Goal: Task Accomplishment & Management: Complete application form

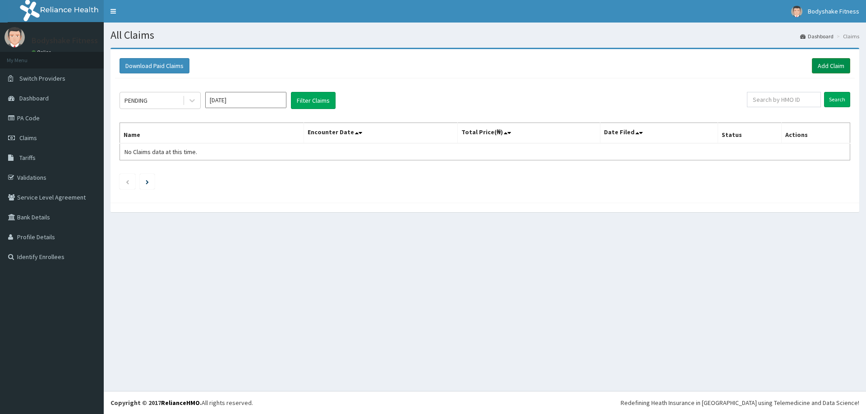
click at [821, 61] on link "Add Claim" at bounding box center [831, 65] width 38 height 15
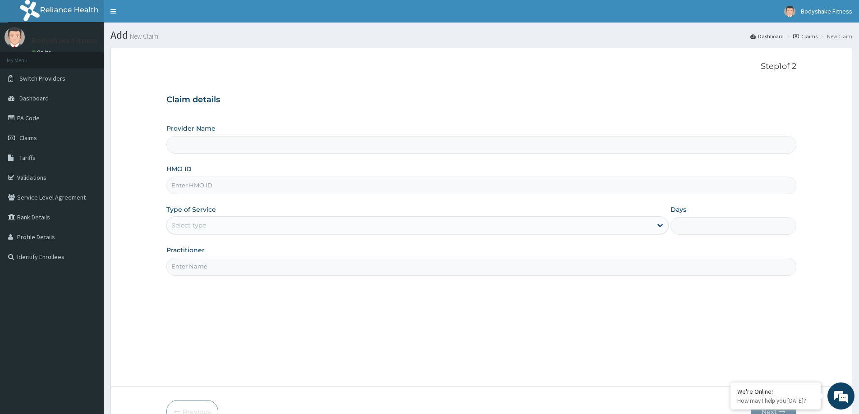
type input "Bodyshake Fitness gym"
type input "1"
type input "PPI/10018/A"
click at [234, 263] on input "Practitioner" at bounding box center [481, 267] width 630 height 18
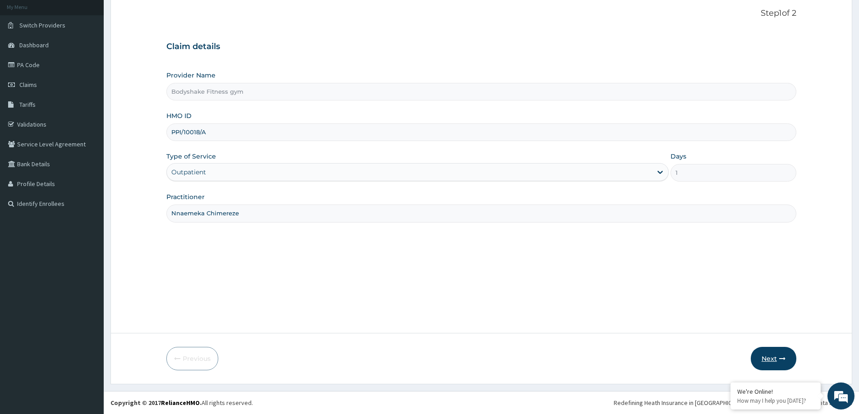
type input "Nnaemeka Chimereze"
click at [782, 356] on icon "button" at bounding box center [782, 359] width 6 height 6
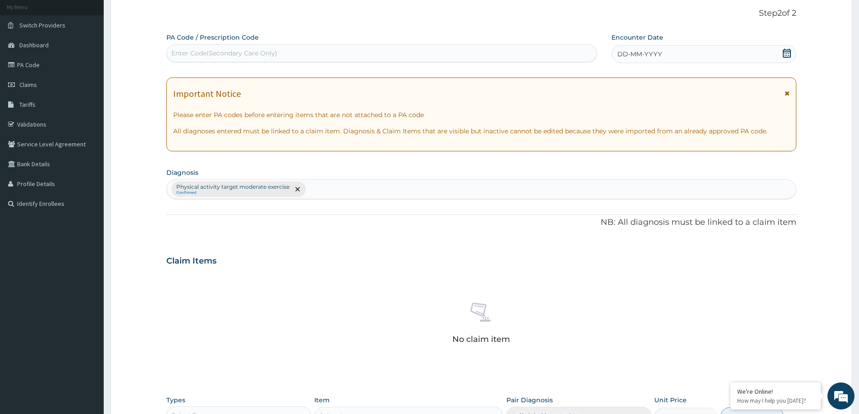
click at [240, 56] on div "Enter Code(Secondary Care Only)" at bounding box center [224, 53] width 106 height 9
type input "PA/FF1886"
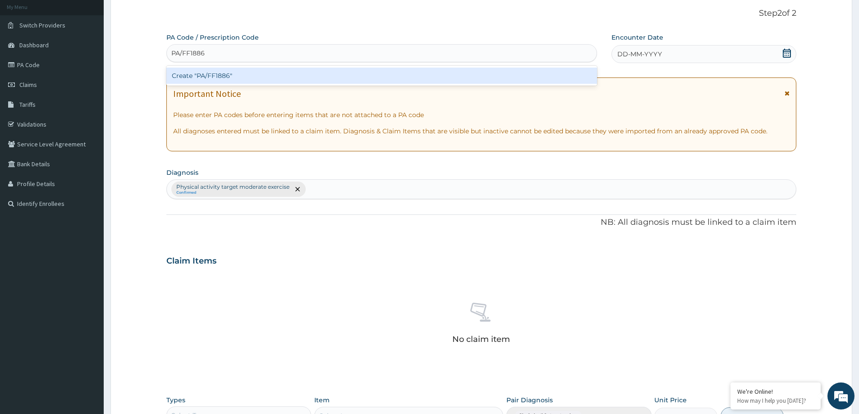
click at [250, 81] on div "Create "PA/FF1886"" at bounding box center [381, 76] width 431 height 16
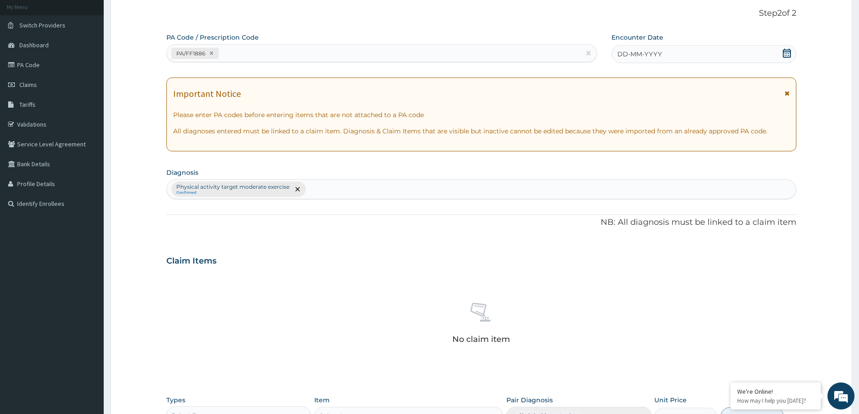
click at [674, 50] on div "DD-MM-YYYY" at bounding box center [703, 54] width 184 height 18
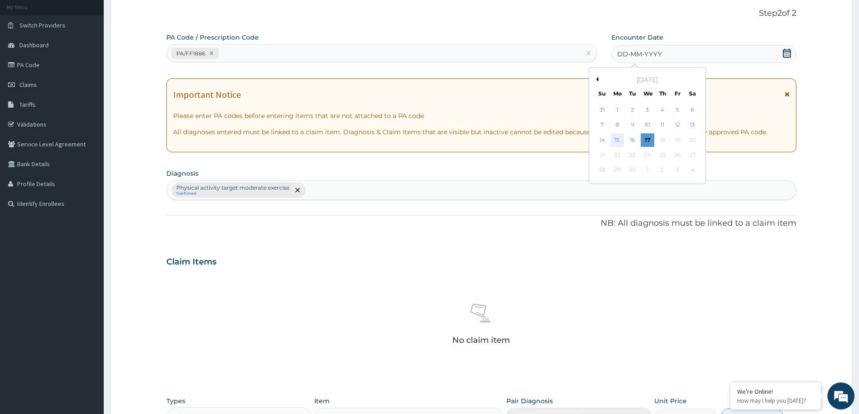
click at [616, 138] on div "15" at bounding box center [617, 140] width 14 height 14
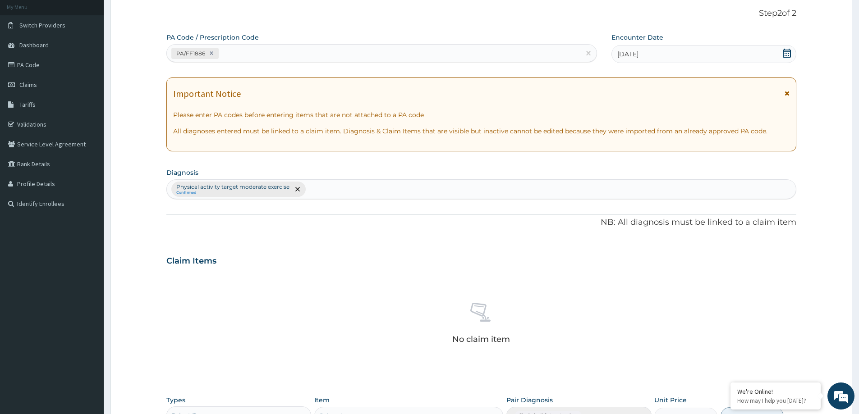
scroll to position [227, 0]
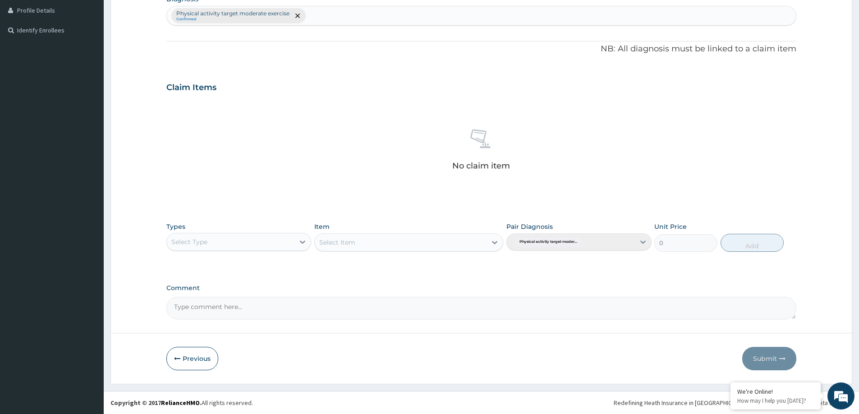
click at [293, 230] on div "Types Select Type" at bounding box center [238, 237] width 145 height 30
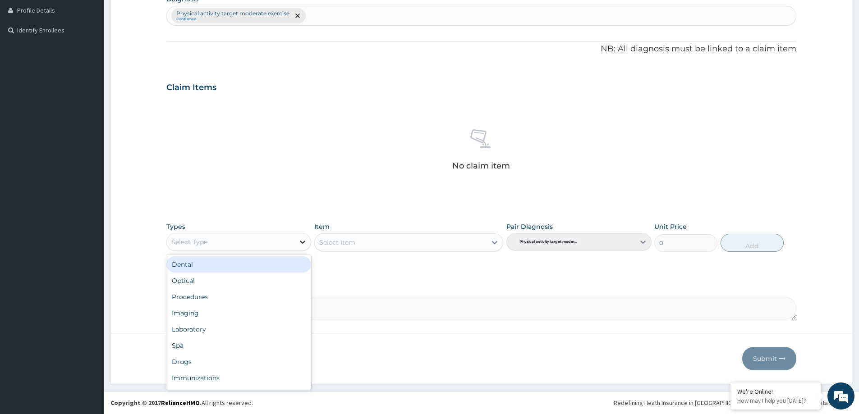
click at [295, 244] on div at bounding box center [302, 242] width 16 height 16
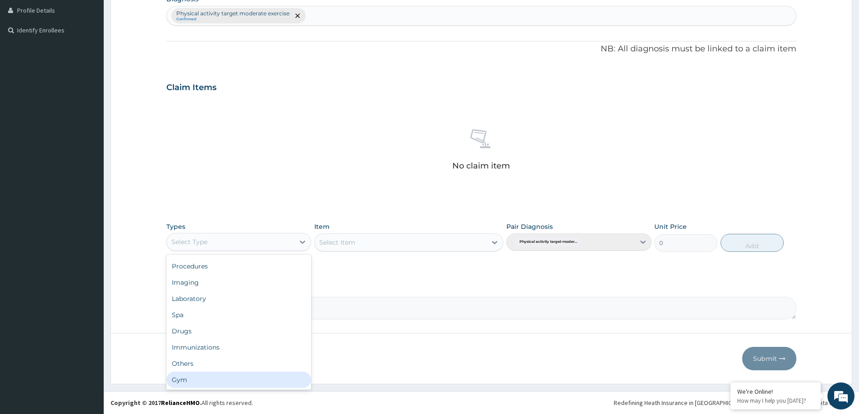
click at [232, 381] on div "Gym" at bounding box center [238, 380] width 145 height 16
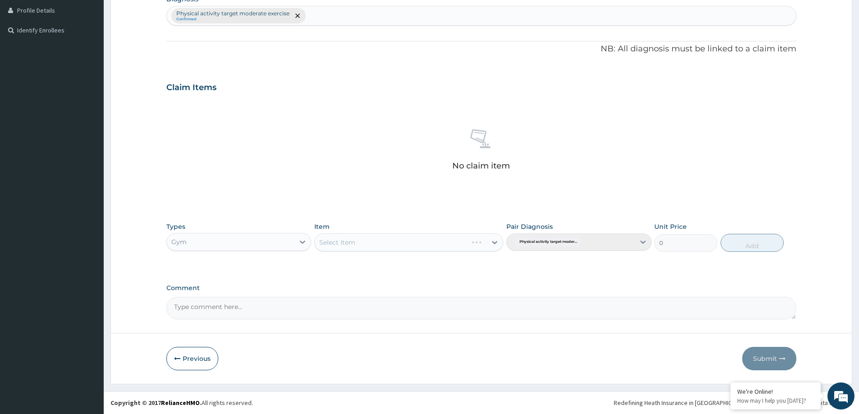
click at [486, 242] on div "Select Item" at bounding box center [408, 243] width 189 height 18
click at [489, 241] on div "Select Item" at bounding box center [408, 243] width 189 height 18
click at [492, 240] on icon at bounding box center [494, 242] width 9 height 9
click at [487, 263] on div "GYM PER SESSION" at bounding box center [408, 265] width 189 height 16
click at [745, 242] on button "Add" at bounding box center [751, 243] width 63 height 18
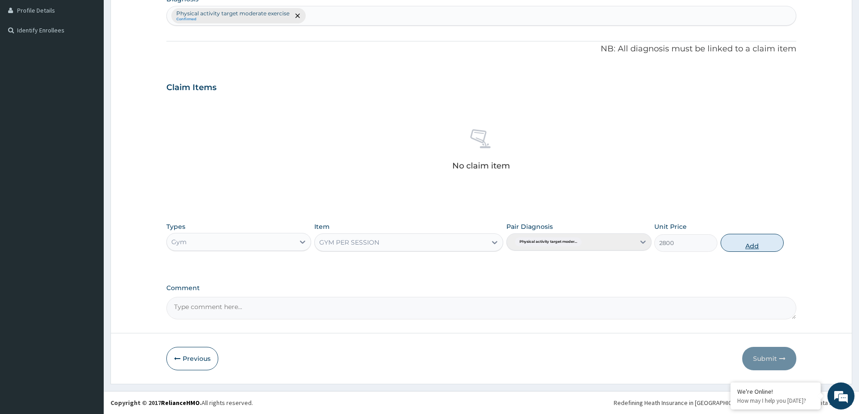
type input "0"
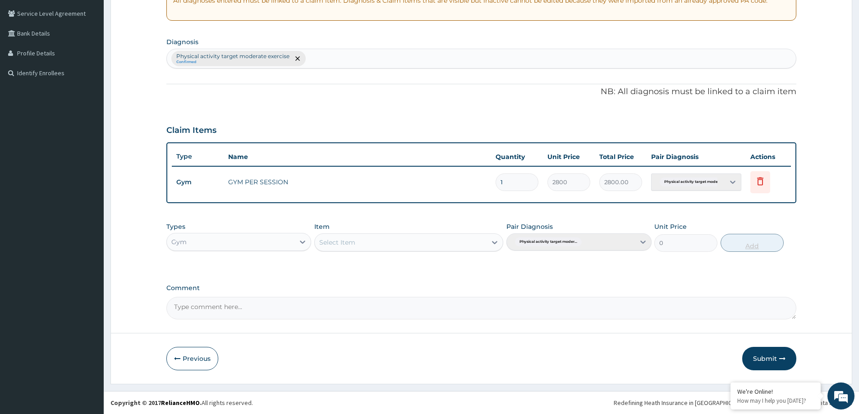
scroll to position [184, 0]
click at [776, 357] on button "Submit" at bounding box center [769, 358] width 54 height 23
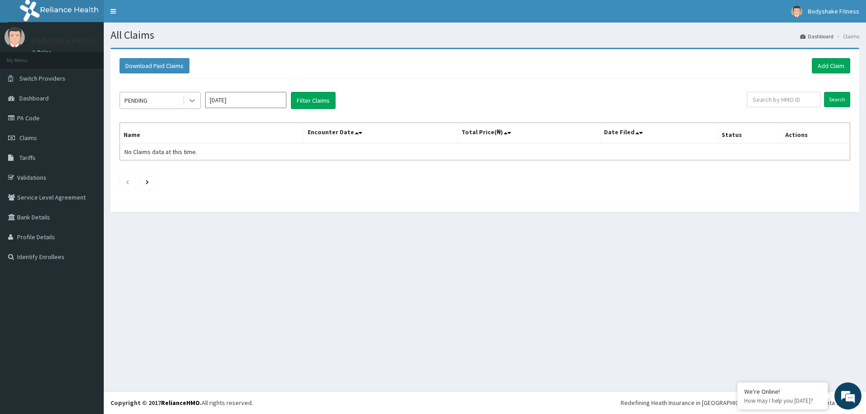
click at [193, 98] on icon at bounding box center [192, 100] width 9 height 9
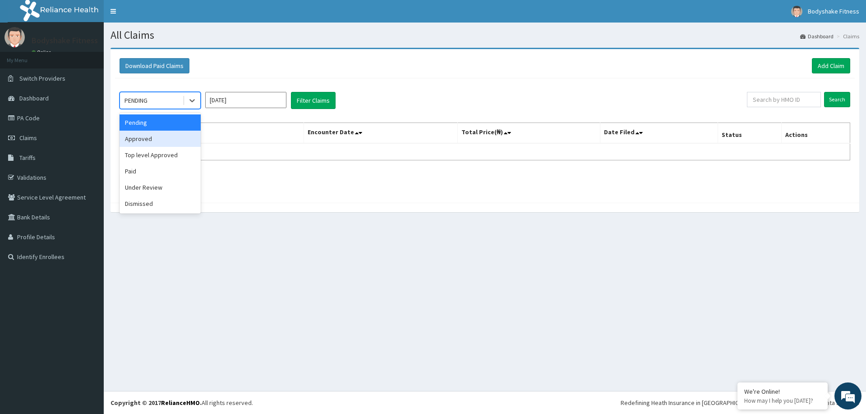
click at [164, 141] on div "Approved" at bounding box center [159, 139] width 81 height 16
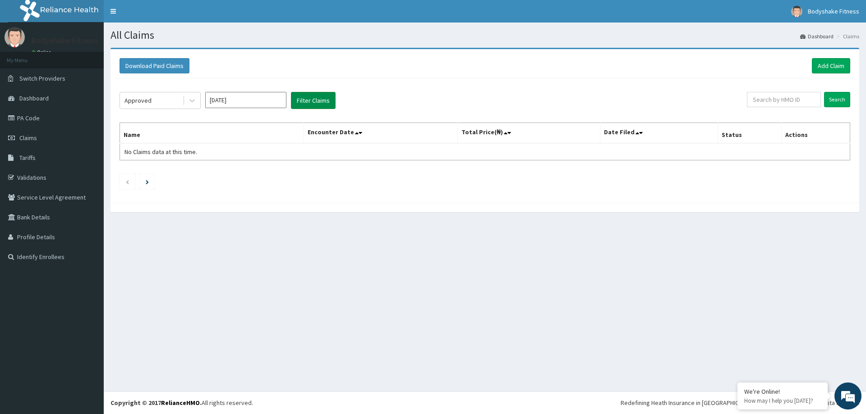
click at [318, 100] on button "Filter Claims" at bounding box center [313, 100] width 45 height 17
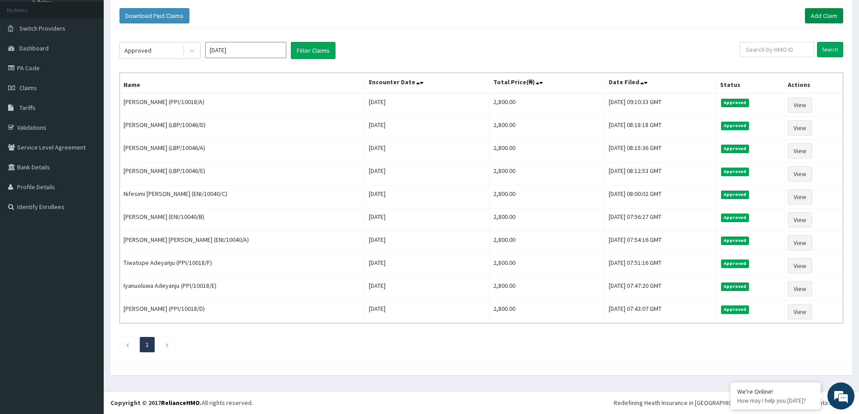
click at [824, 19] on link "Add Claim" at bounding box center [824, 15] width 38 height 15
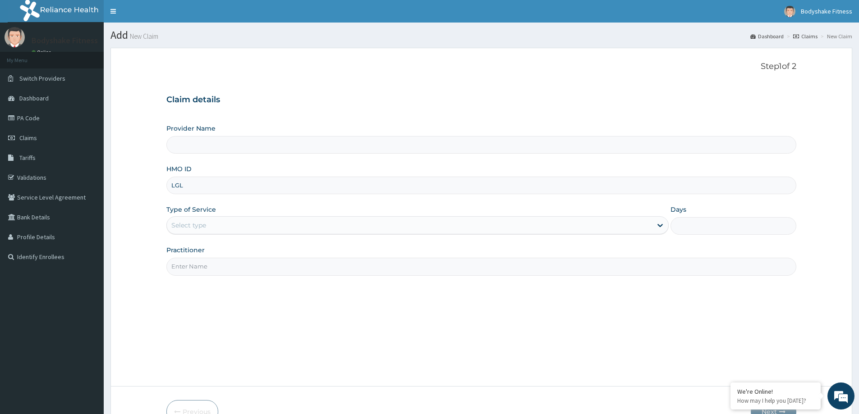
type input "LGL/"
type input "Bodyshake Fitness gym"
type input "1"
type input "LGL/10033/B"
click at [239, 260] on input "Practitioner" at bounding box center [481, 267] width 630 height 18
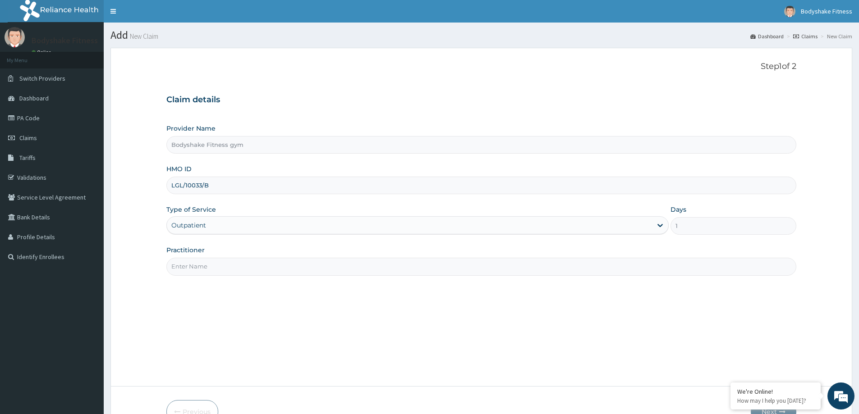
click at [240, 270] on input "Practitioner" at bounding box center [481, 267] width 630 height 18
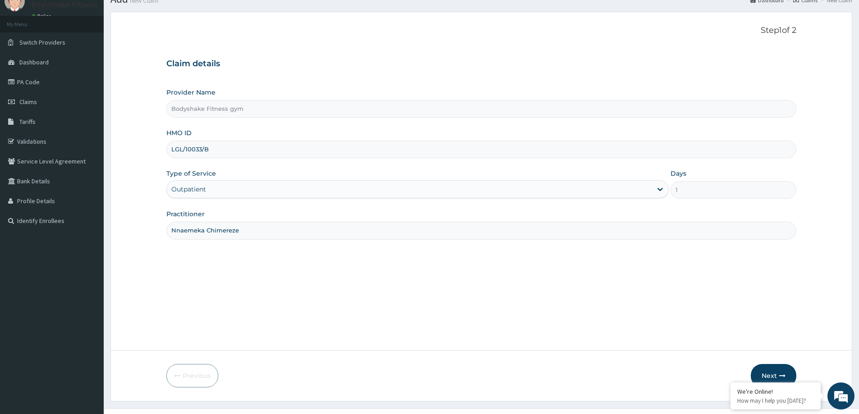
scroll to position [53, 0]
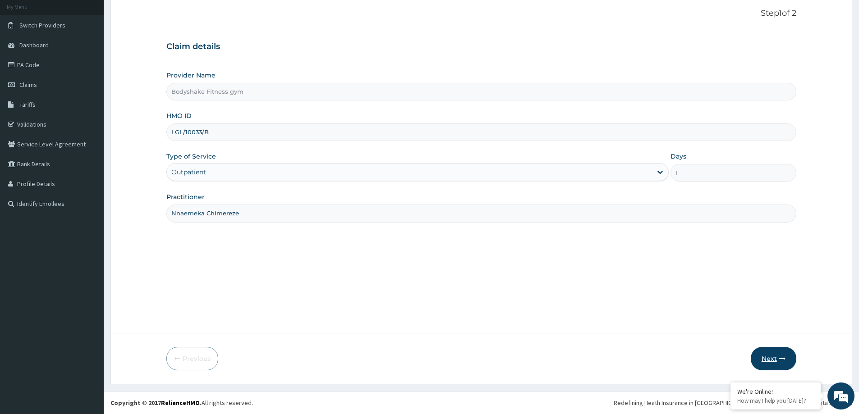
type input "Nnaemeka Chimereze"
click at [778, 358] on button "Next" at bounding box center [774, 358] width 46 height 23
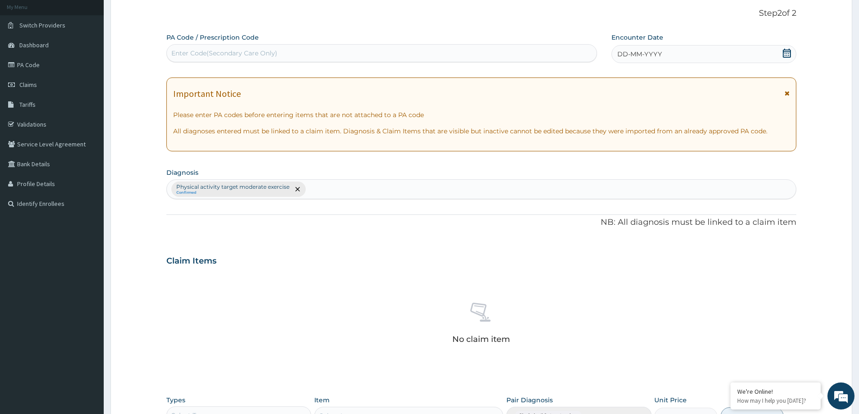
click at [277, 54] on div "Enter Code(Secondary Care Only)" at bounding box center [382, 53] width 430 height 14
type input "PA/2A248F"
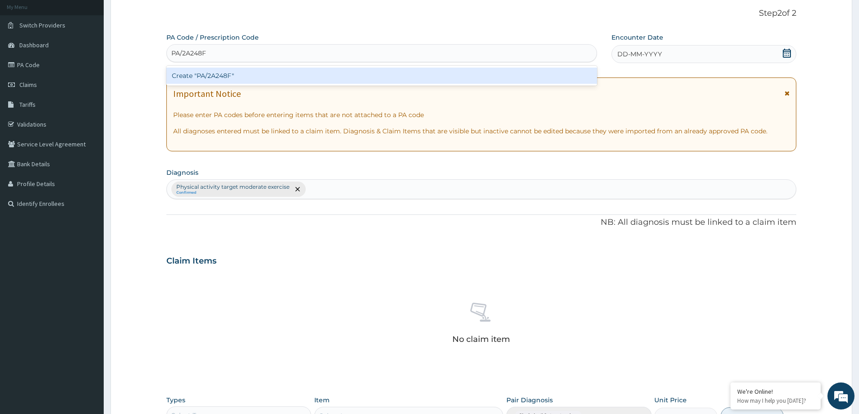
click at [267, 74] on div "Create "PA/2A248F"" at bounding box center [381, 76] width 431 height 16
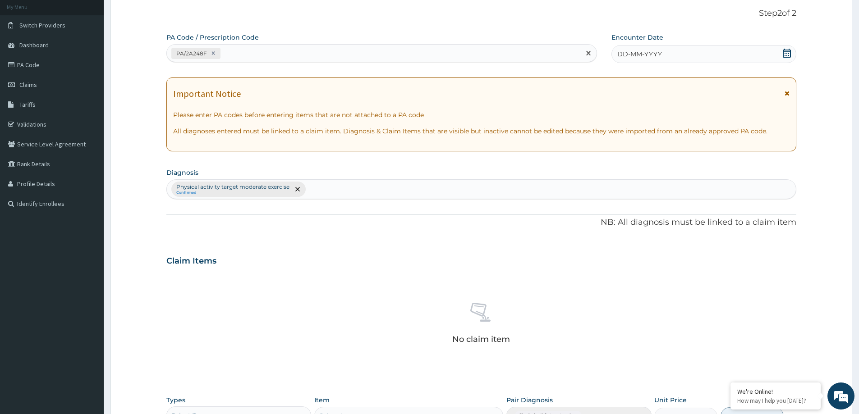
click at [651, 58] on span "DD-MM-YYYY" at bounding box center [639, 54] width 45 height 9
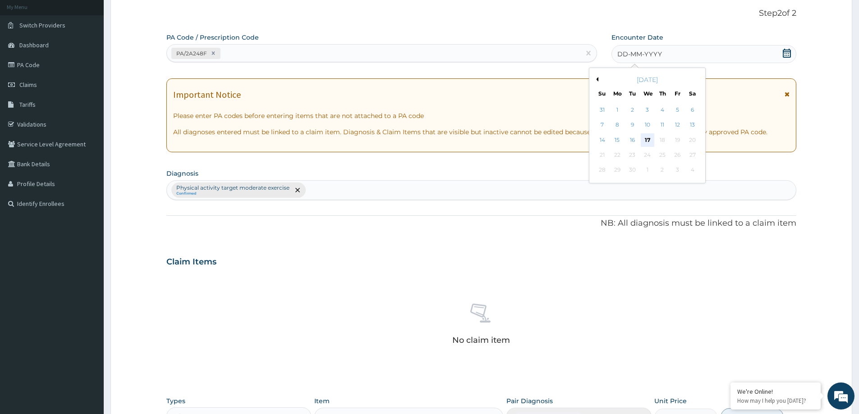
click at [647, 141] on div "17" at bounding box center [648, 140] width 14 height 14
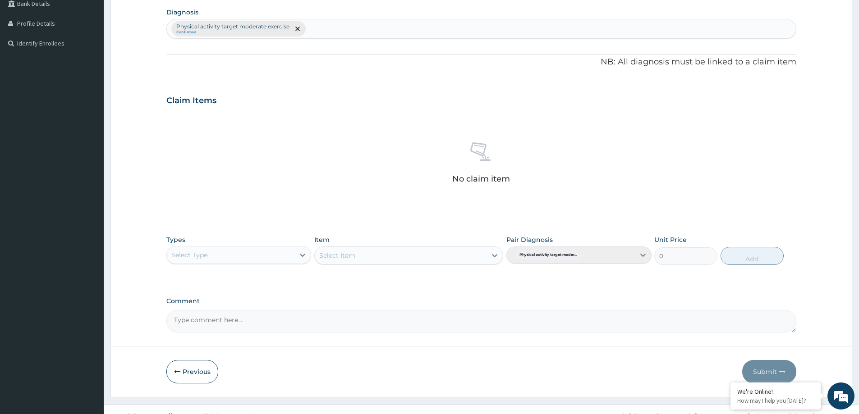
scroll to position [227, 0]
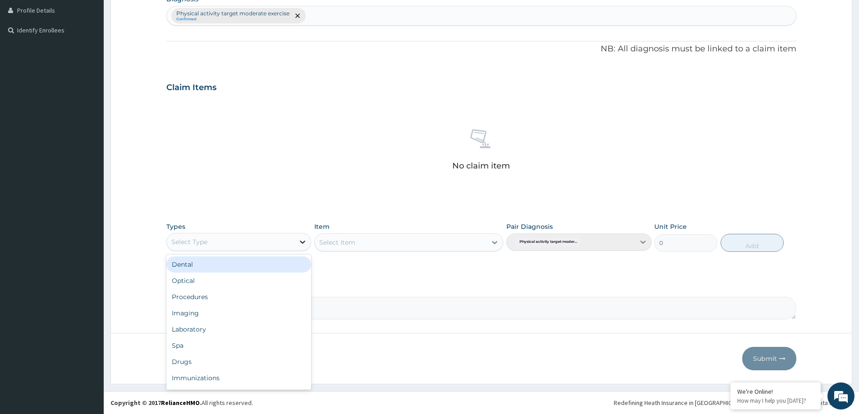
click at [304, 244] on icon at bounding box center [302, 242] width 9 height 9
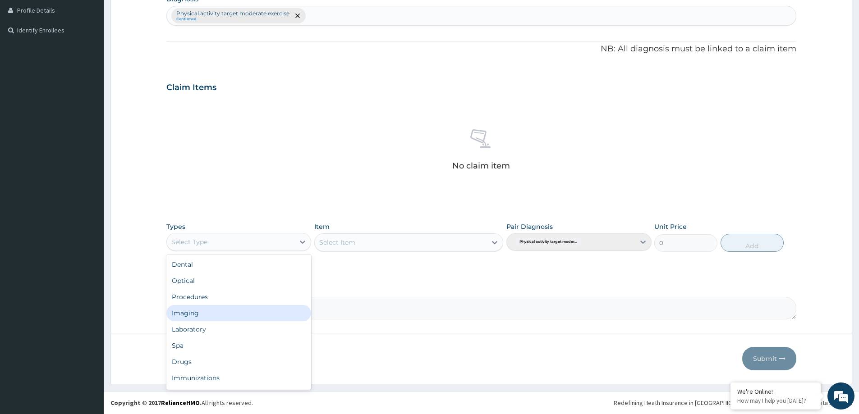
scroll to position [31, 0]
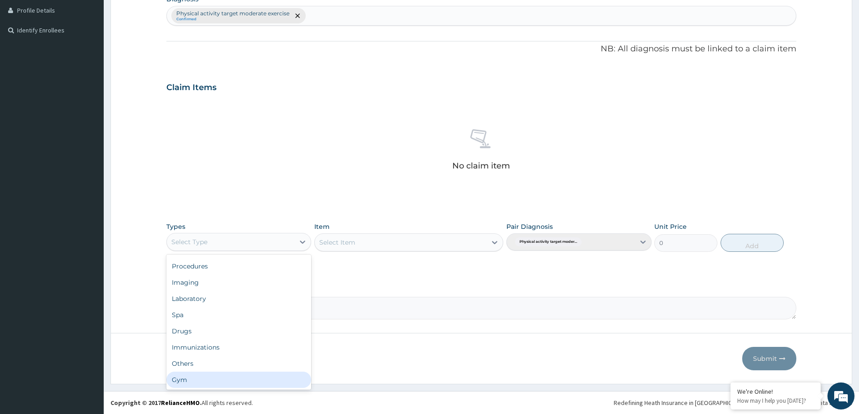
click at [269, 376] on div "Gym" at bounding box center [238, 380] width 145 height 16
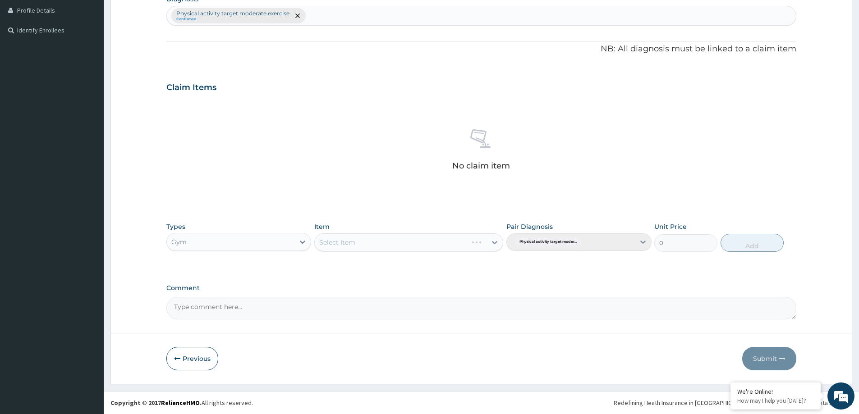
click at [491, 241] on div "Select Item" at bounding box center [408, 243] width 189 height 18
click at [486, 239] on div "Select Item" at bounding box center [401, 242] width 172 height 14
click at [484, 265] on div "GYM PER SESSION" at bounding box center [408, 265] width 189 height 16
click at [772, 239] on button "Add" at bounding box center [751, 243] width 63 height 18
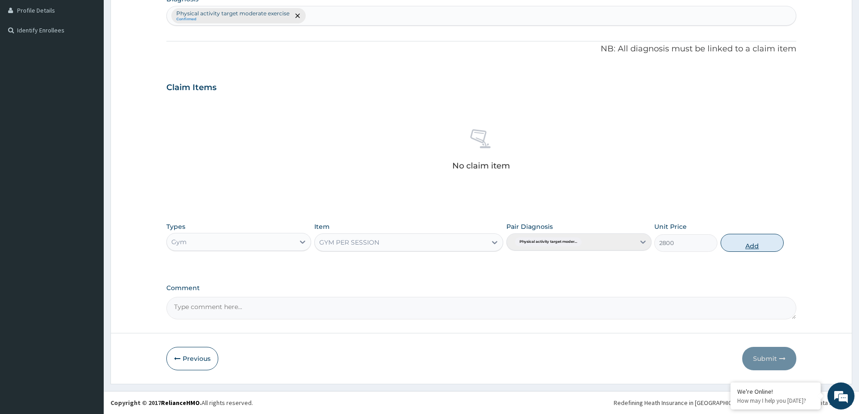
type input "0"
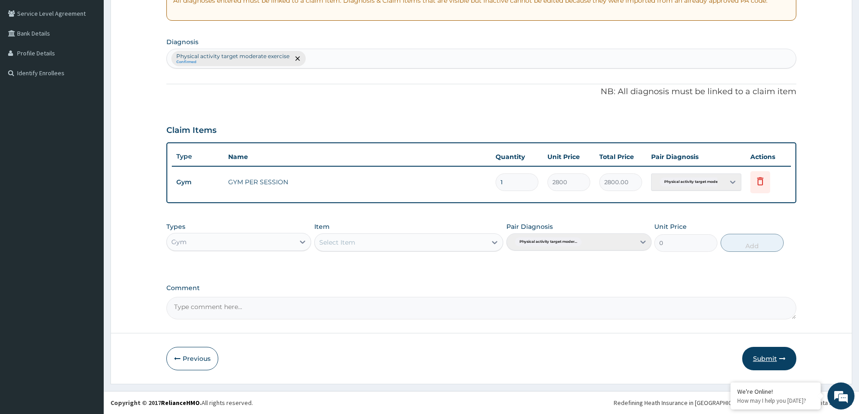
click at [779, 351] on button "Submit" at bounding box center [769, 358] width 54 height 23
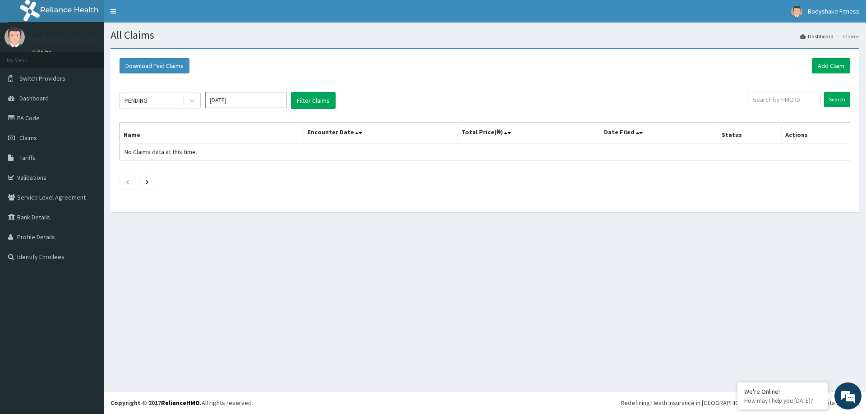
click at [418, 18] on nav "Toggle navigation Bodyshake Fitness Bodyshake Fitness - [EMAIL_ADDRESS][DOMAIN_…" at bounding box center [485, 11] width 762 height 23
click at [430, 27] on section "All Claims Dashboard Claims" at bounding box center [485, 32] width 762 height 18
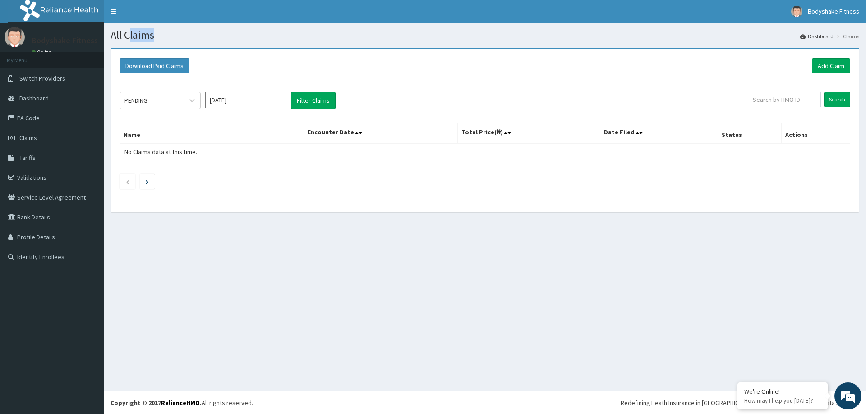
click at [592, 31] on h1 "All Claims" at bounding box center [484, 35] width 748 height 12
click at [623, 336] on div "All Claims Dashboard Claims Download Paid Claims Add Claim × Note you can only …" at bounding box center [485, 207] width 762 height 369
click at [30, 119] on link "PA Code" at bounding box center [52, 118] width 104 height 20
